Goal: Register for event/course

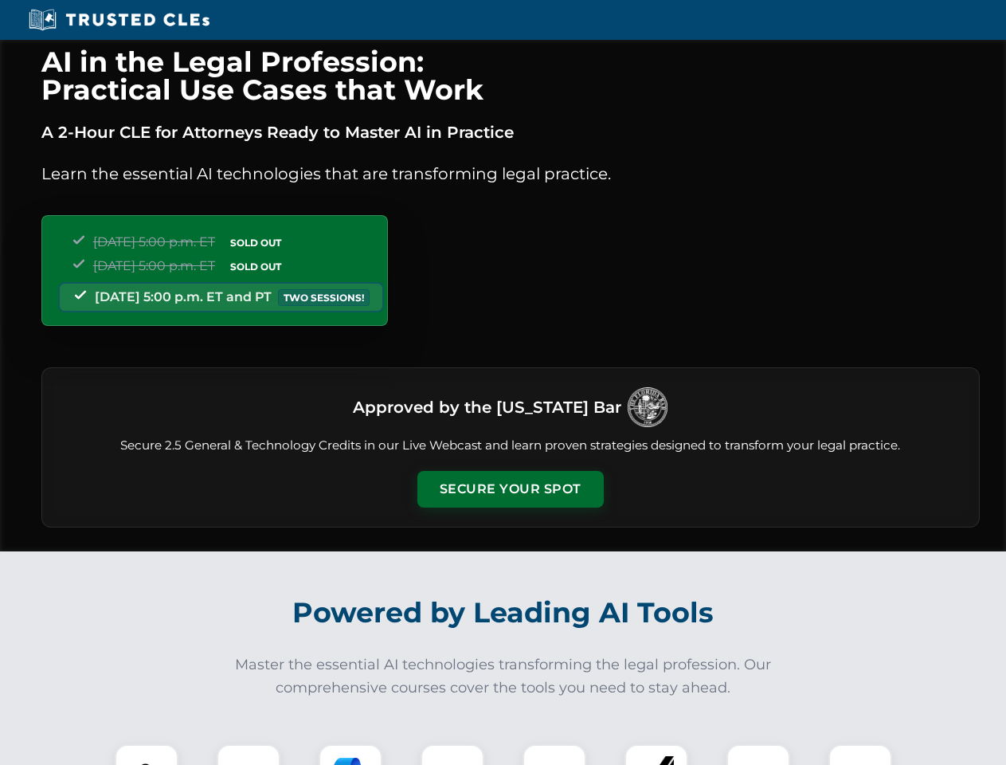
click at [510, 489] on button "Secure Your Spot" at bounding box center [510, 489] width 186 height 37
click at [147, 754] on img at bounding box center [146, 776] width 46 height 46
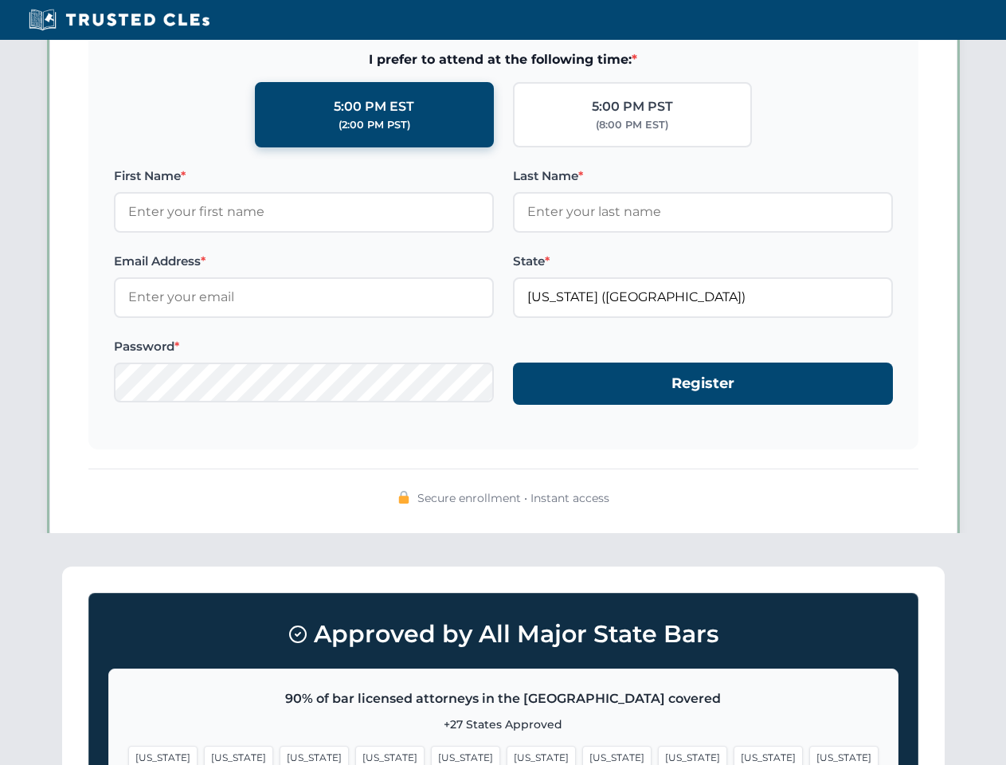
click at [582, 754] on span "[US_STATE]" at bounding box center [616, 757] width 69 height 23
click at [734, 754] on span "[US_STATE]" at bounding box center [768, 757] width 69 height 23
